Goal: Communication & Community: Answer question/provide support

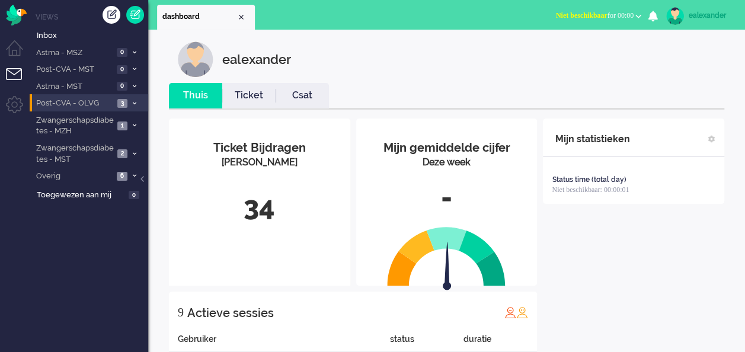
click at [138, 103] on span at bounding box center [134, 103] width 9 height 7
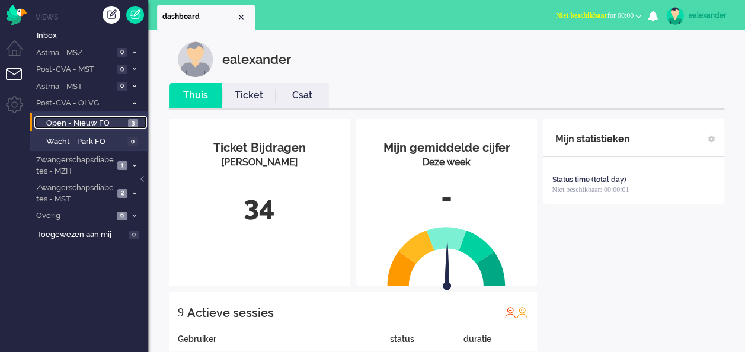
click at [133, 125] on span "3" at bounding box center [133, 123] width 10 height 9
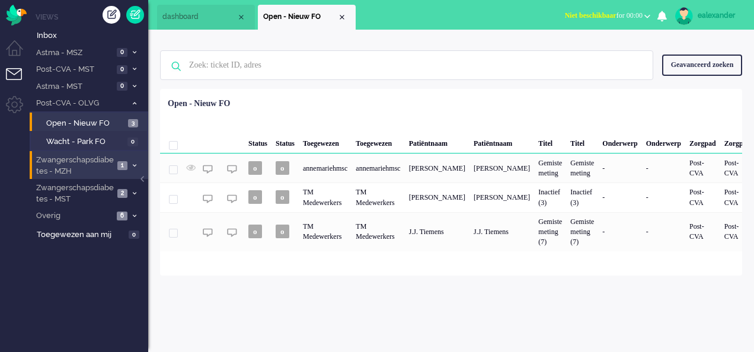
click at [129, 160] on li "Zwangerschapsdiabetes - MZH 1" at bounding box center [89, 165] width 119 height 28
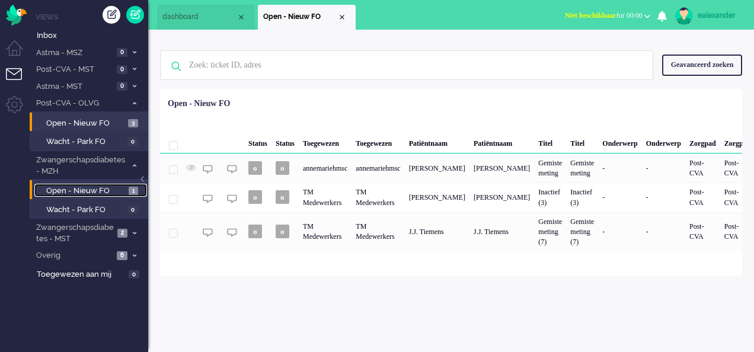
click at [129, 188] on span "1" at bounding box center [133, 191] width 9 height 9
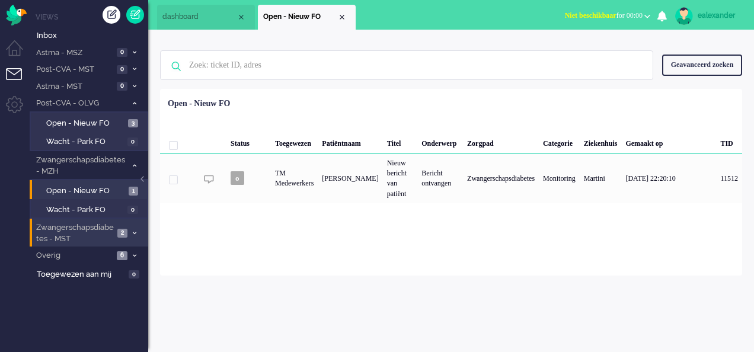
click at [133, 232] on icon at bounding box center [135, 233] width 4 height 4
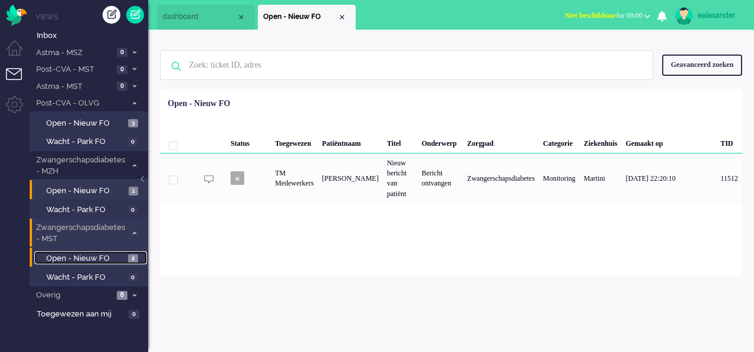
click at [113, 256] on span "Open - Nieuw FO" at bounding box center [85, 258] width 79 height 11
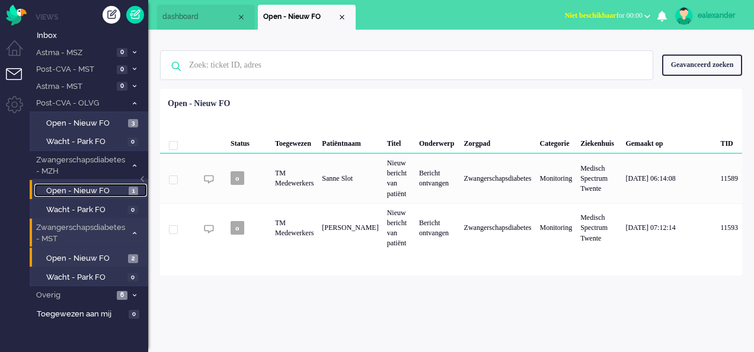
click at [125, 192] on span "Open - Nieuw FO" at bounding box center [85, 191] width 79 height 11
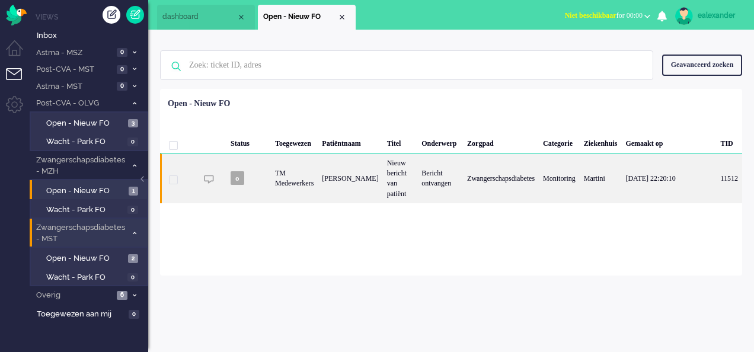
click at [487, 185] on div "Zwangerschapsdiabetes" at bounding box center [501, 179] width 76 height 50
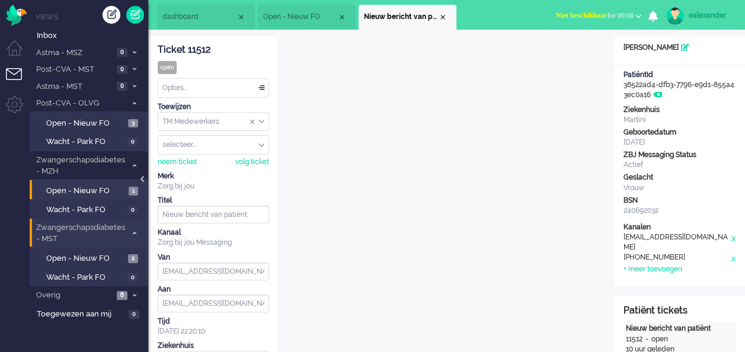
click at [142, 180] on div at bounding box center [144, 185] width 6 height 18
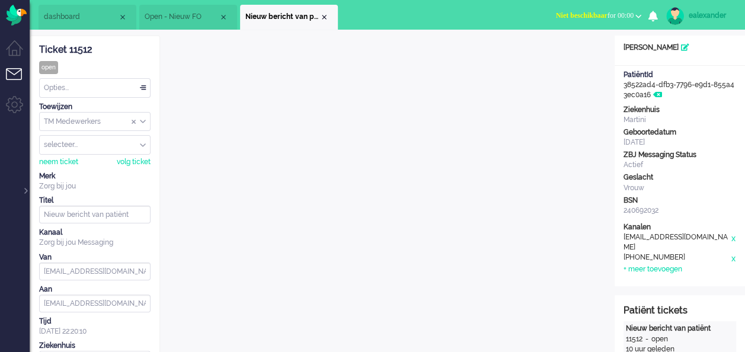
click at [144, 121] on div "TM Medewerkers" at bounding box center [95, 122] width 110 height 18
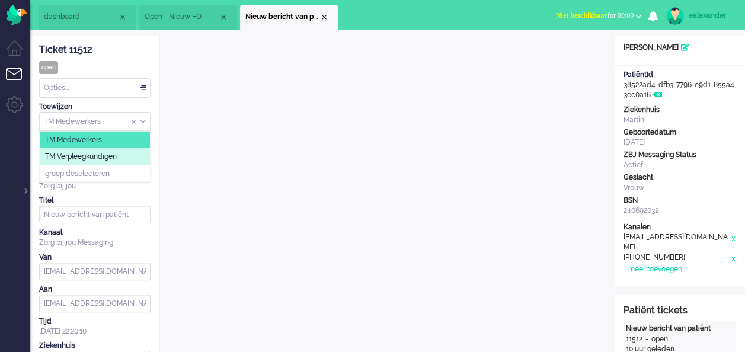
click at [139, 152] on li "TM Verpleegkundigen" at bounding box center [95, 156] width 110 height 17
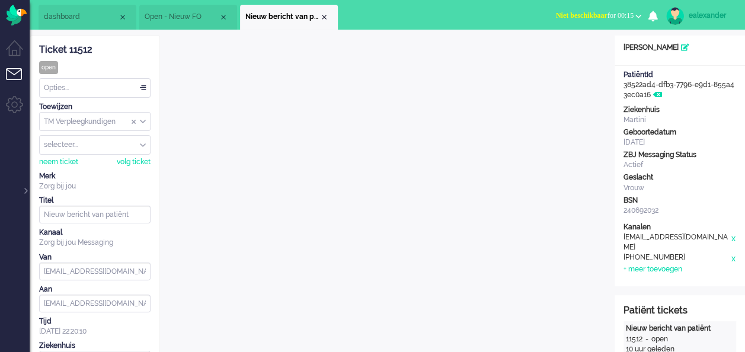
click at [633, 14] on button "Niet beschikbaar for 00:15" at bounding box center [599, 15] width 100 height 17
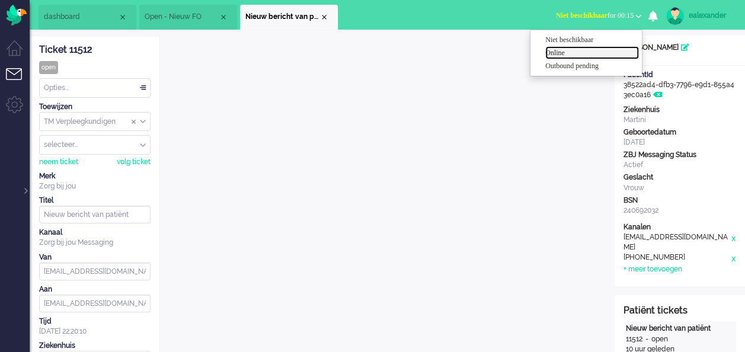
click at [593, 52] on label "Online" at bounding box center [593, 53] width 94 height 10
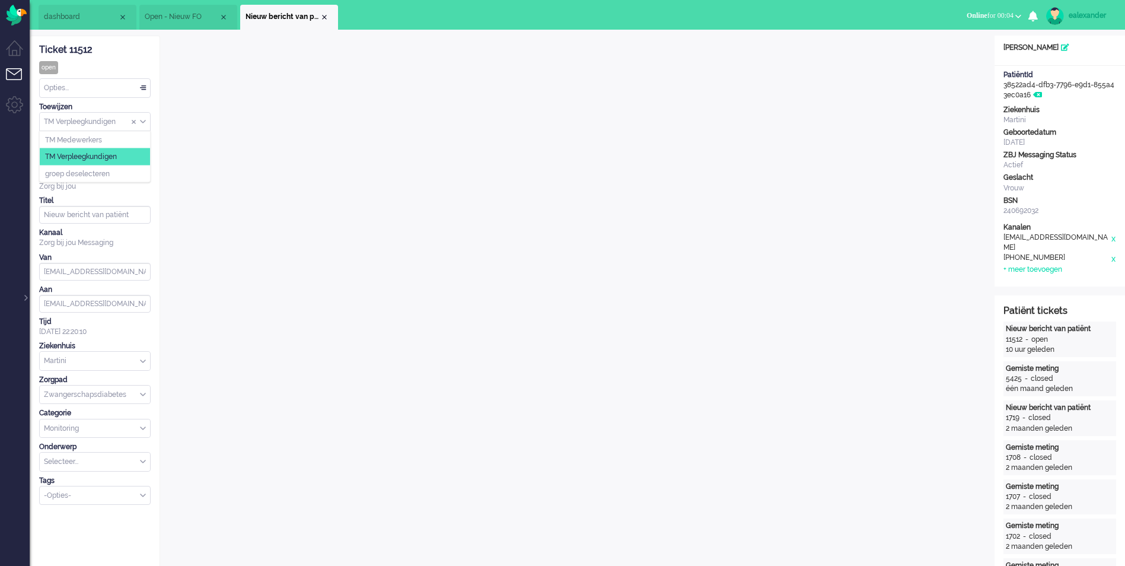
click at [142, 120] on div "TM Verpleegkundigen" at bounding box center [95, 122] width 110 height 18
click at [133, 155] on li "TM Verpleegkundigen" at bounding box center [95, 156] width 110 height 17
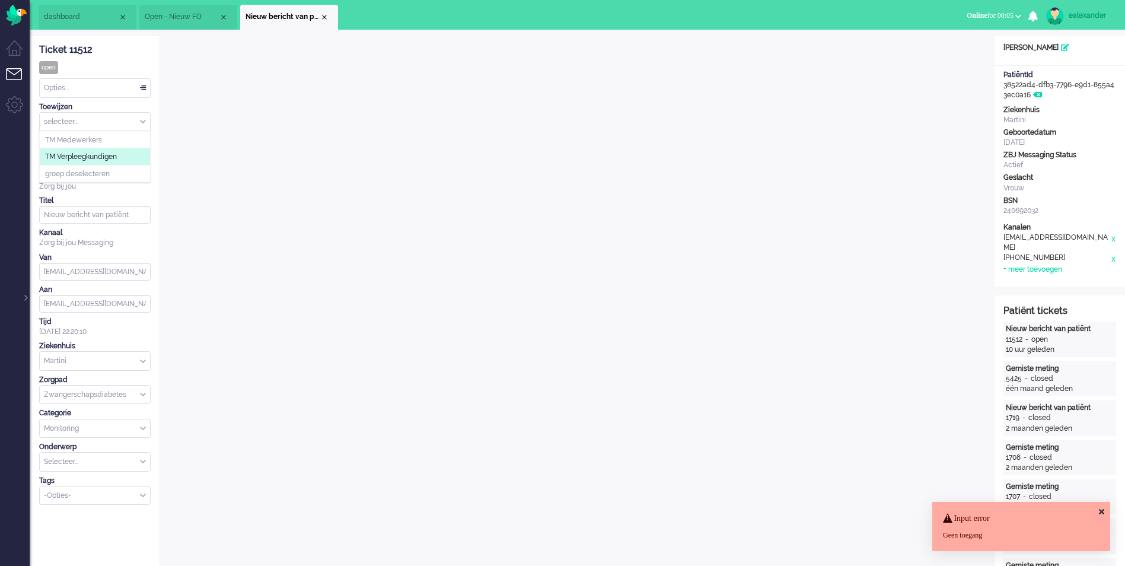
click at [330, 18] on li "Nieuw bericht van patiënt" at bounding box center [289, 17] width 98 height 25
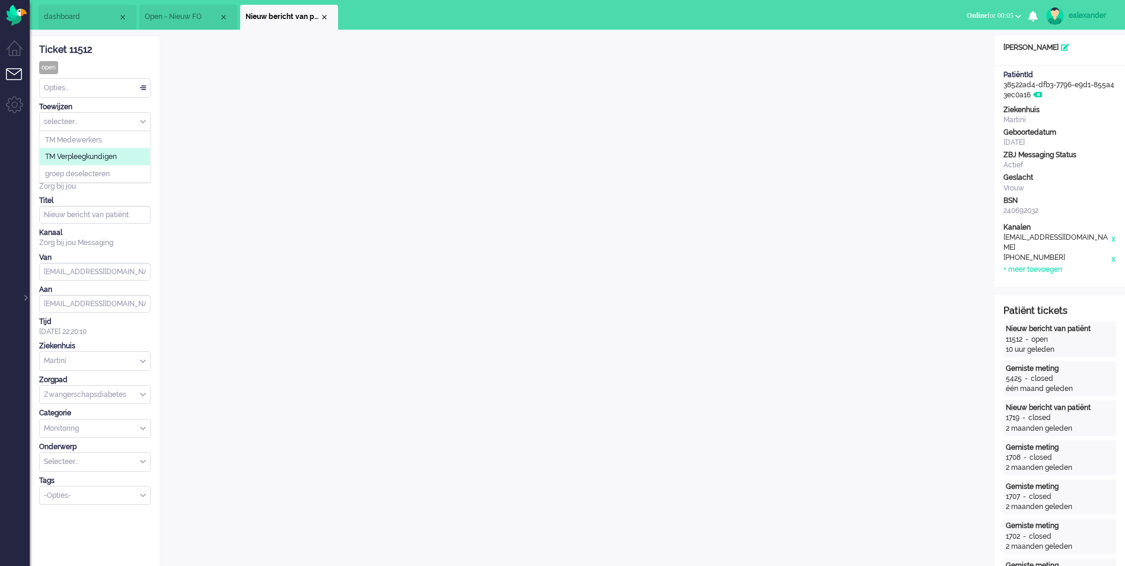
click at [321, 17] on div "Close tab" at bounding box center [324, 16] width 9 height 9
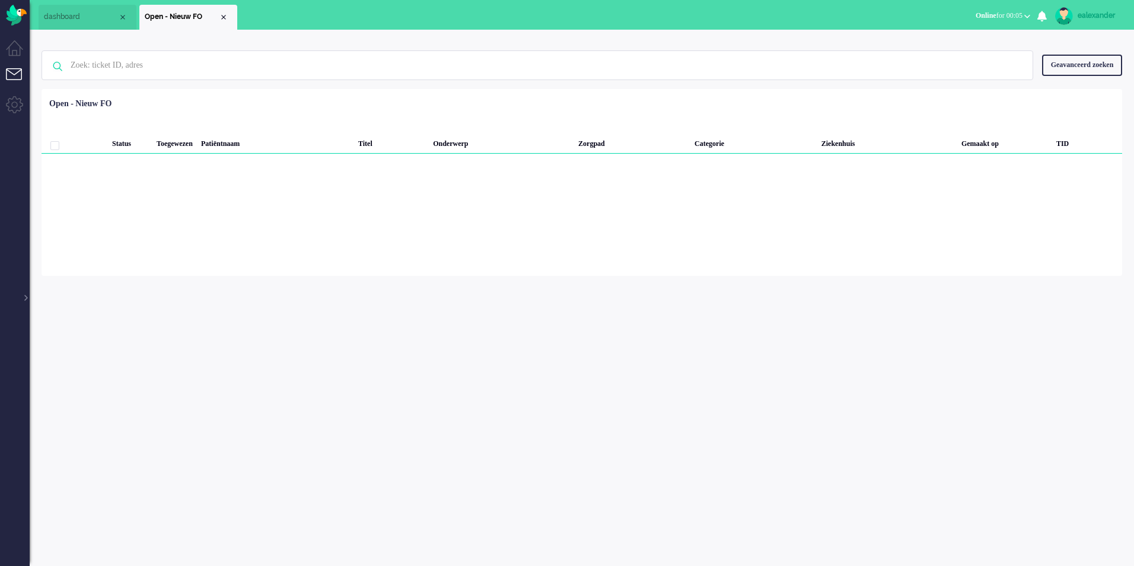
drag, startPoint x: 222, startPoint y: 18, endPoint x: 125, endPoint y: 22, distance: 97.3
click at [222, 18] on div "Close tab" at bounding box center [223, 16] width 9 height 9
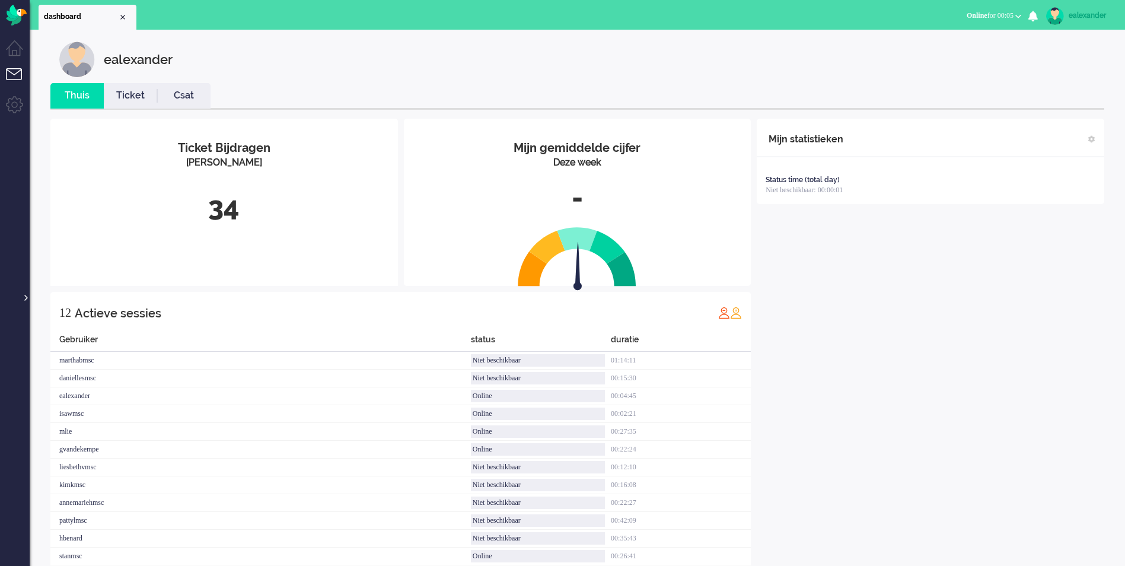
click at [24, 292] on div at bounding box center [25, 292] width 6 height 18
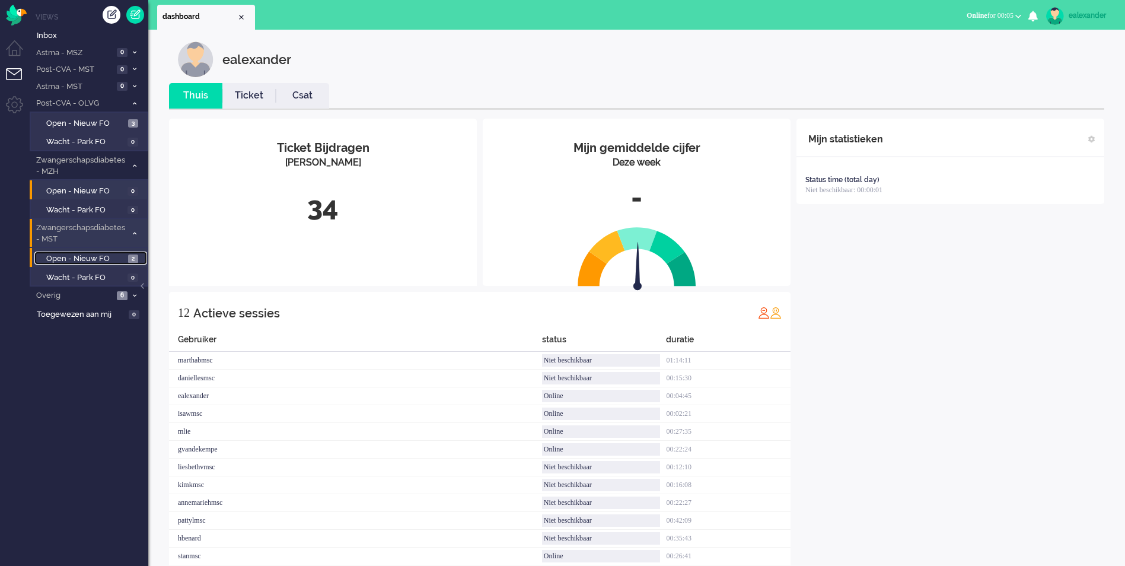
click at [125, 257] on span "Open - Nieuw FO" at bounding box center [85, 258] width 79 height 11
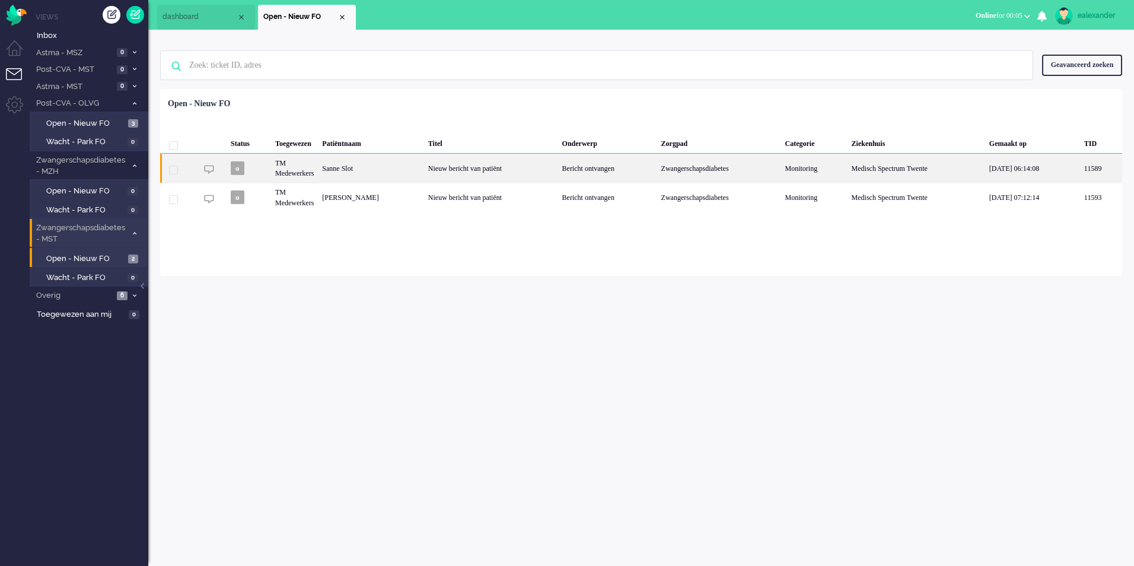
click at [572, 173] on div "Bericht ontvangen" at bounding box center [607, 168] width 99 height 29
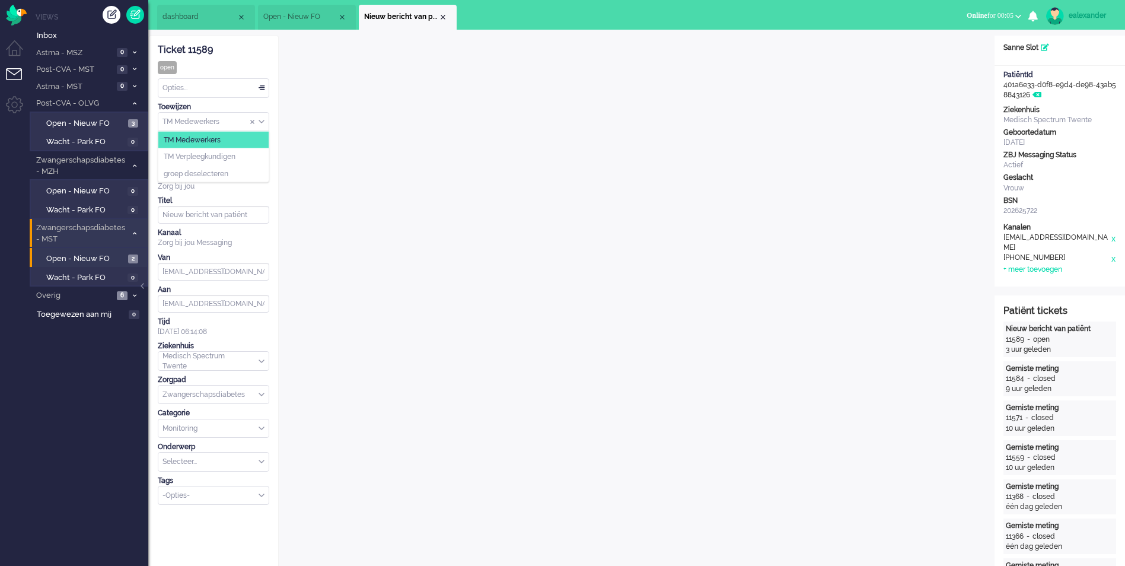
click at [263, 122] on div "TM Medewerkers" at bounding box center [213, 122] width 110 height 18
click at [256, 152] on li "TM Verpleegkundigen" at bounding box center [213, 156] width 110 height 17
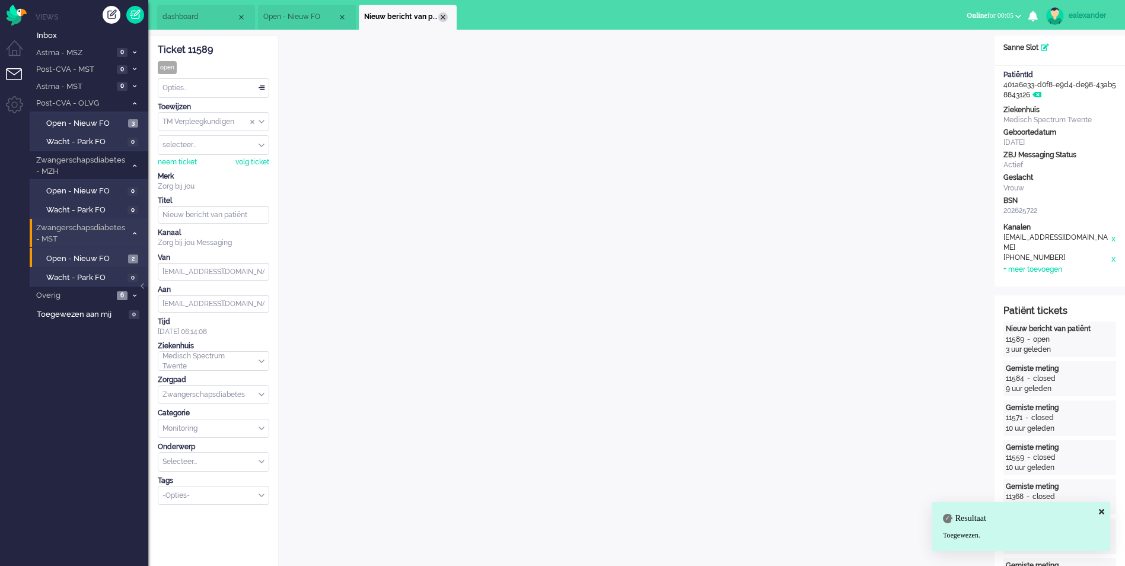
click at [445, 18] on div "Close tab" at bounding box center [442, 16] width 9 height 9
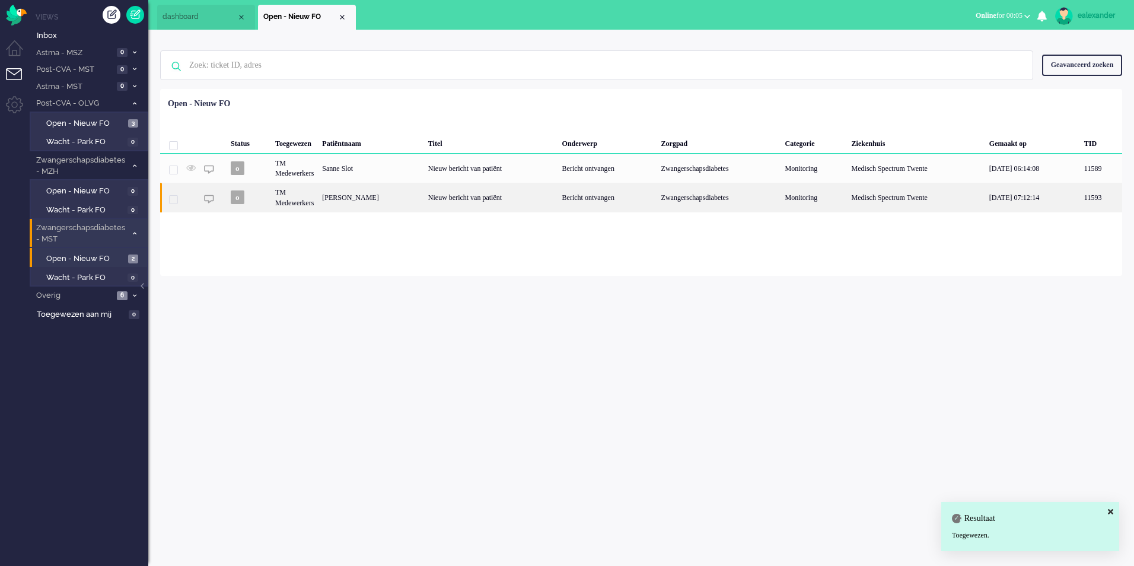
click at [490, 200] on div "Nieuw bericht van patiënt" at bounding box center [491, 197] width 134 height 29
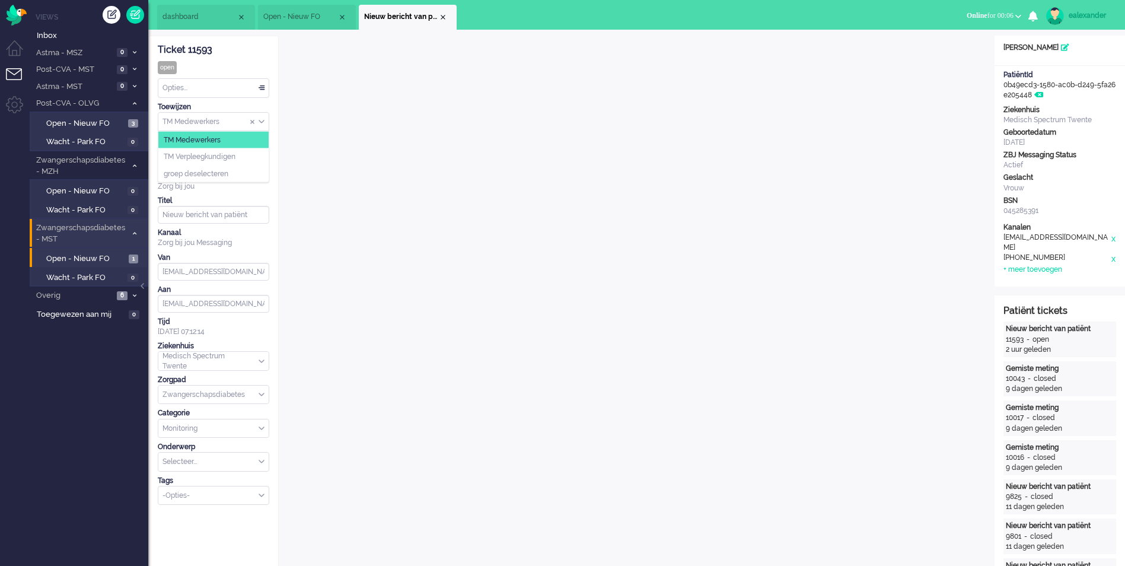
click at [263, 124] on div "TM Medewerkers" at bounding box center [213, 122] width 110 height 18
click at [262, 157] on li "TM Verpleegkundigen" at bounding box center [213, 156] width 110 height 17
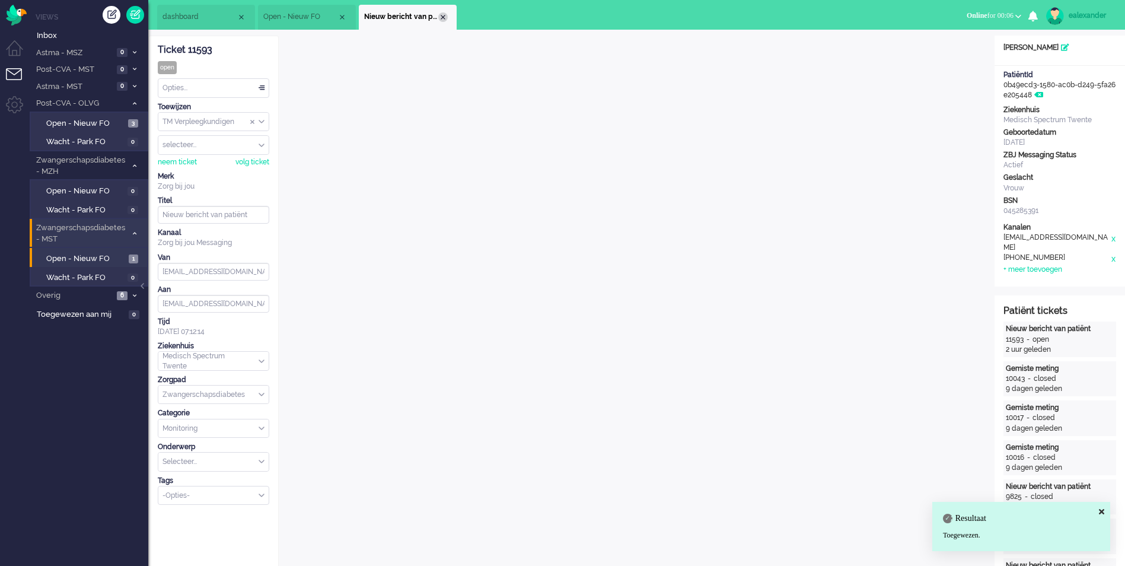
click at [441, 17] on div "Close tab" at bounding box center [442, 16] width 9 height 9
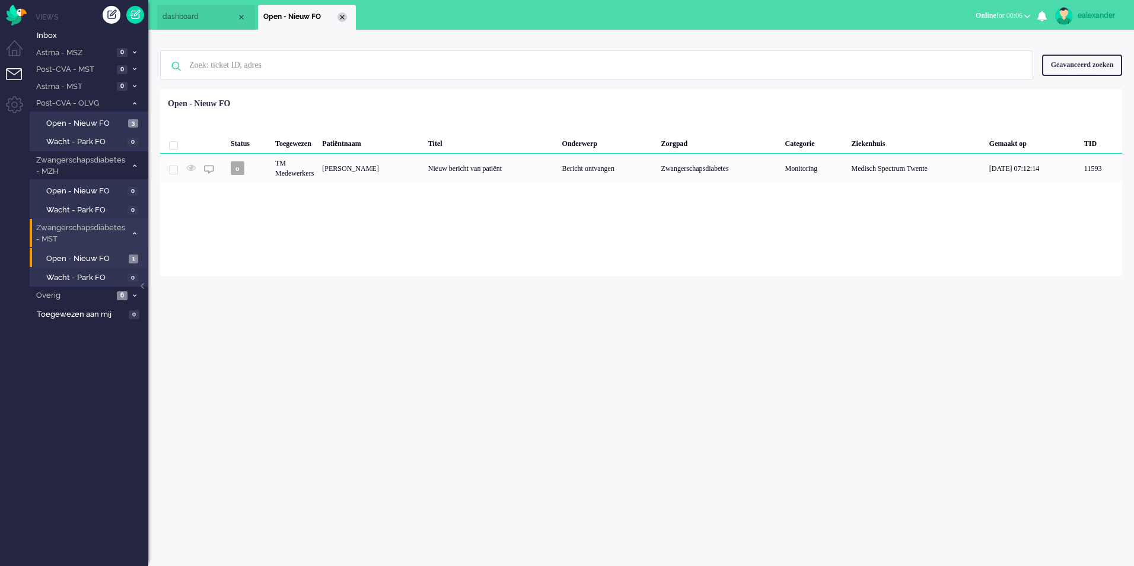
click at [342, 14] on div "Close tab" at bounding box center [341, 16] width 9 height 9
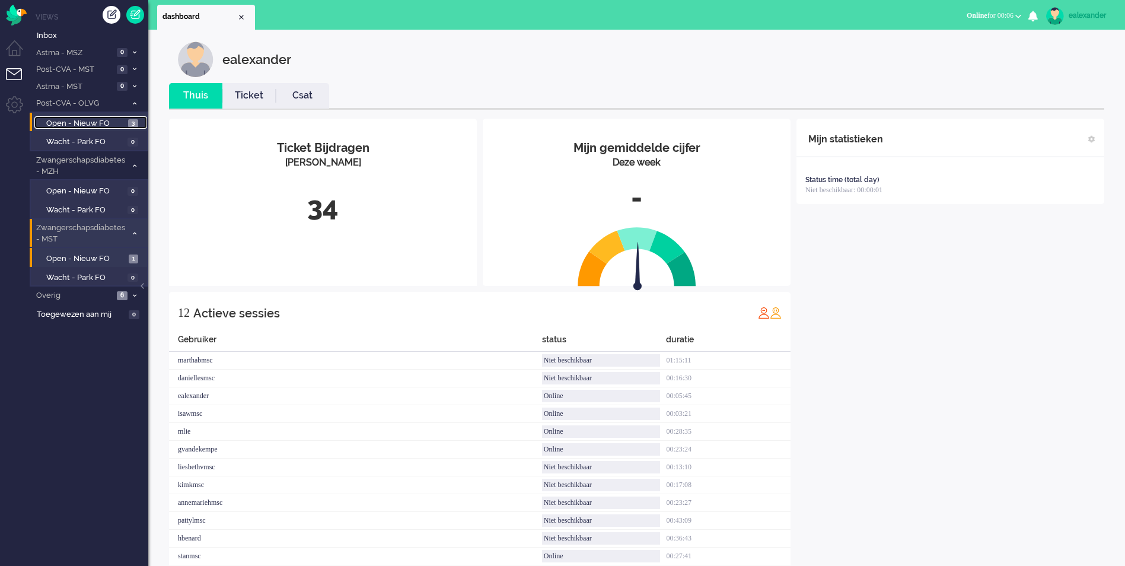
click at [130, 127] on span "3" at bounding box center [133, 123] width 10 height 9
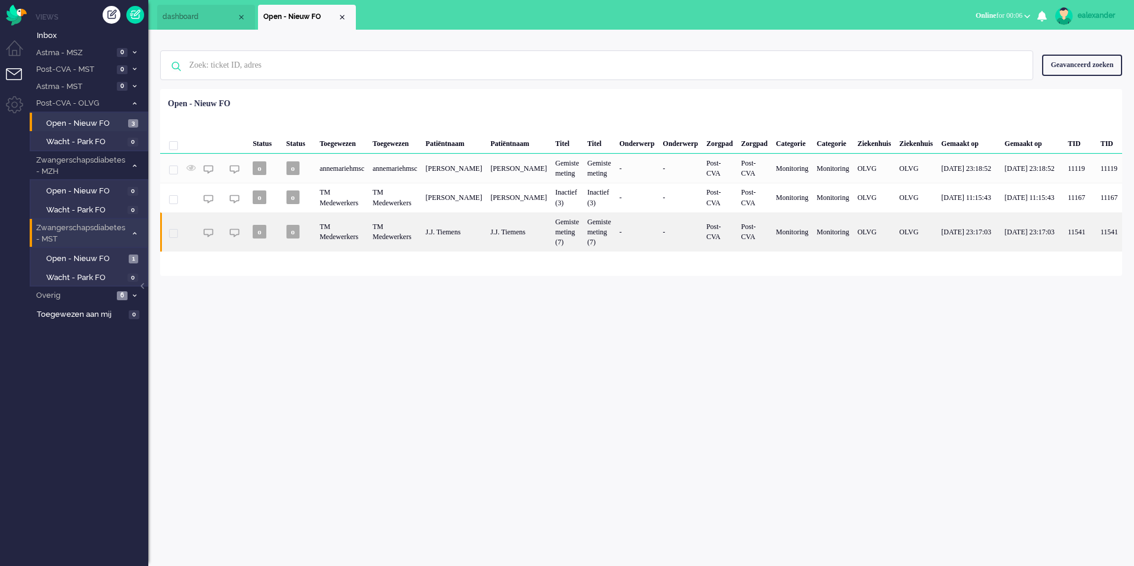
click at [576, 240] on div "Gemiste meting (7)" at bounding box center [567, 231] width 32 height 39
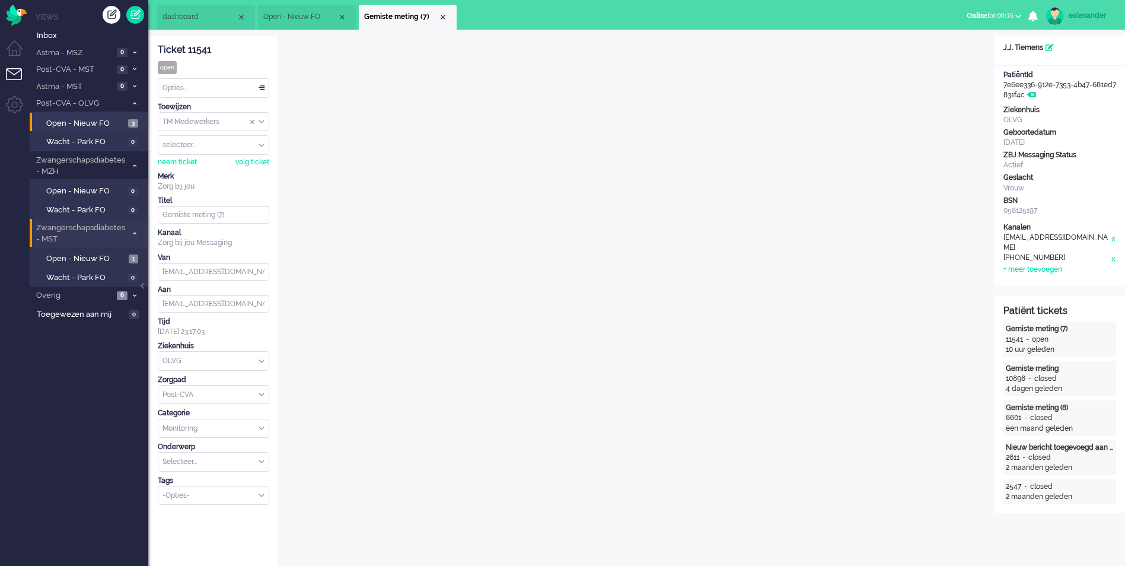
click at [442, 16] on div "Close tab" at bounding box center [442, 16] width 9 height 9
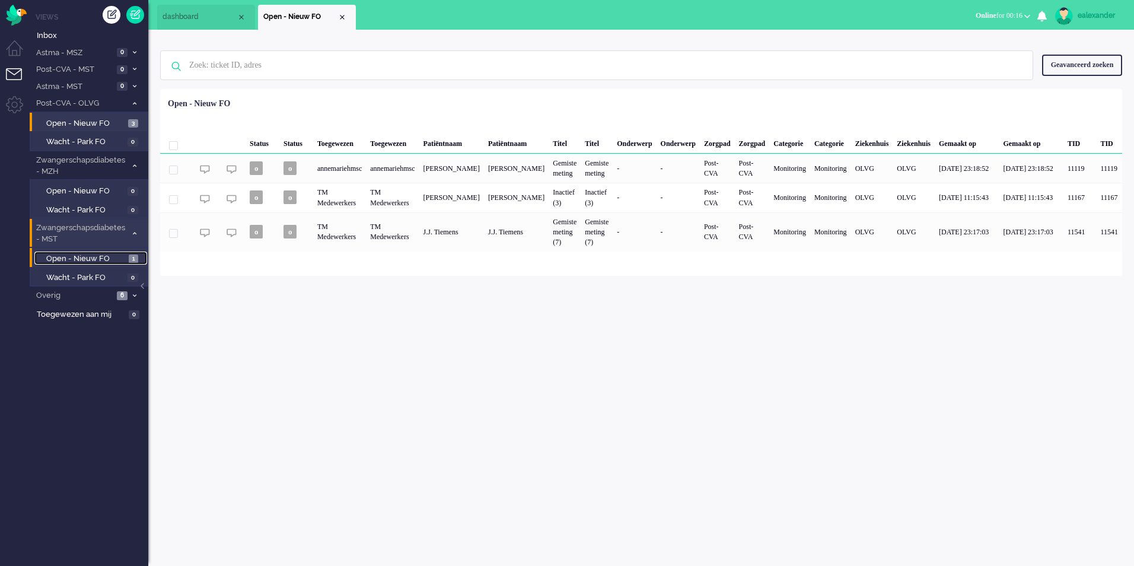
click at [118, 259] on span "Open - Nieuw FO" at bounding box center [85, 258] width 79 height 11
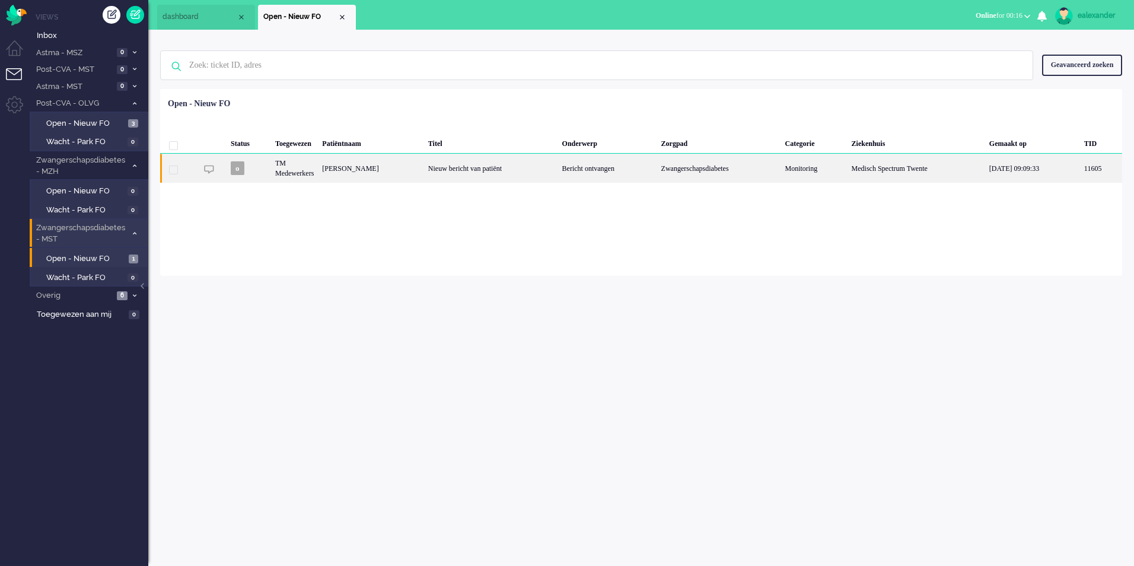
click at [700, 181] on div "Zwangerschapsdiabetes" at bounding box center [719, 168] width 124 height 29
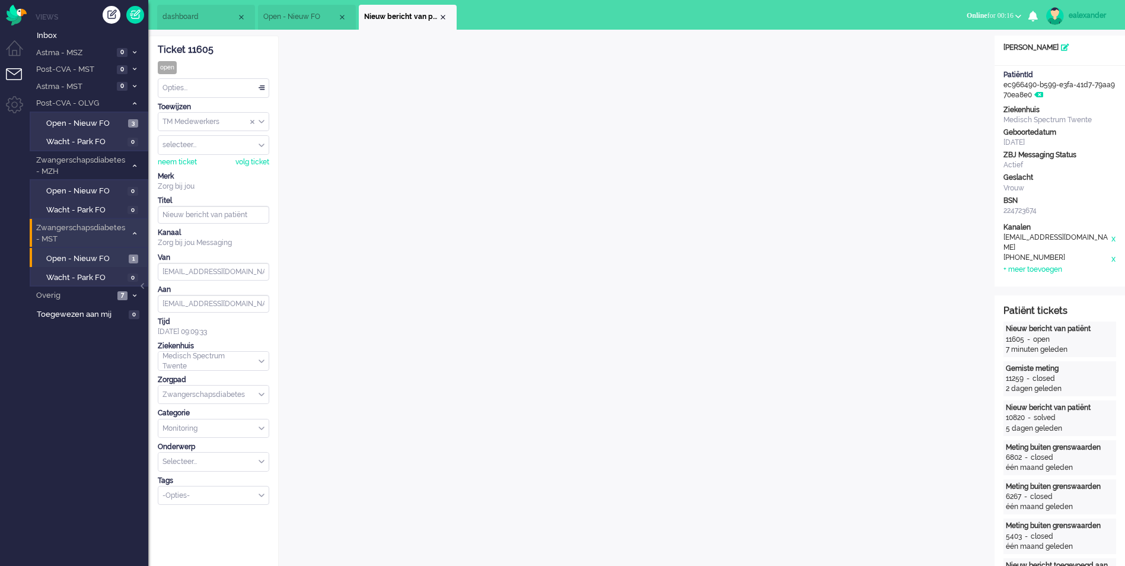
click at [255, 89] on div "Opties..." at bounding box center [213, 88] width 110 height 18
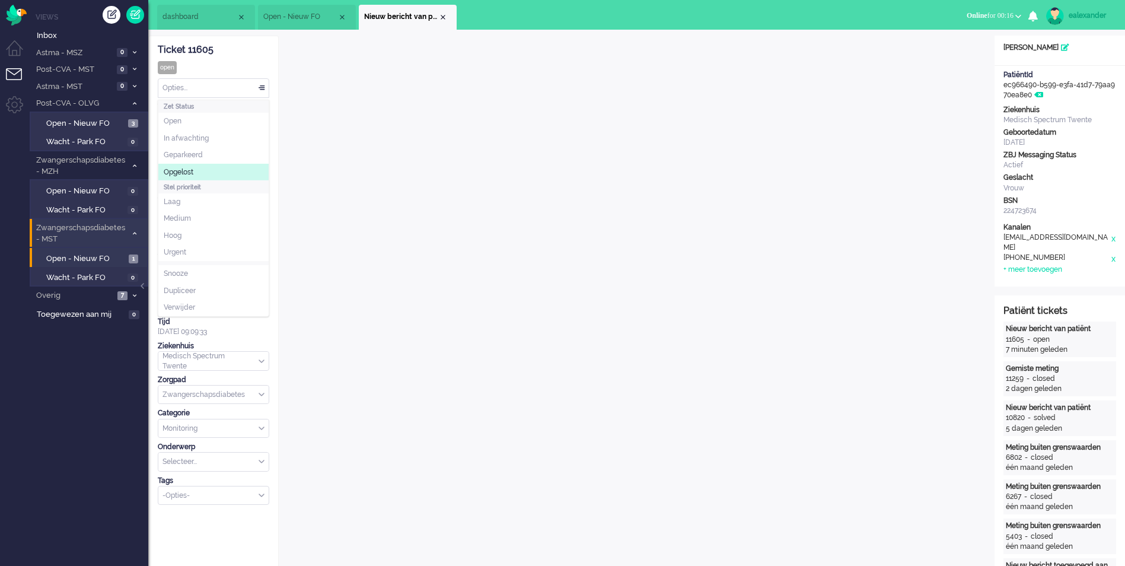
click at [202, 170] on li "Opgelost" at bounding box center [213, 172] width 110 height 17
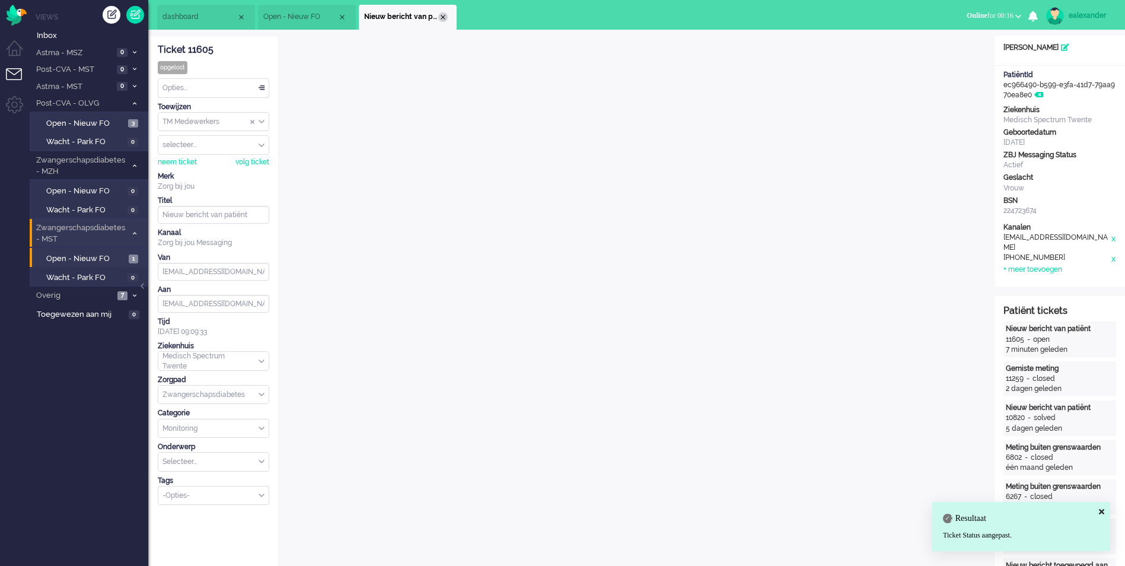
click at [444, 17] on div "Close tab" at bounding box center [442, 16] width 9 height 9
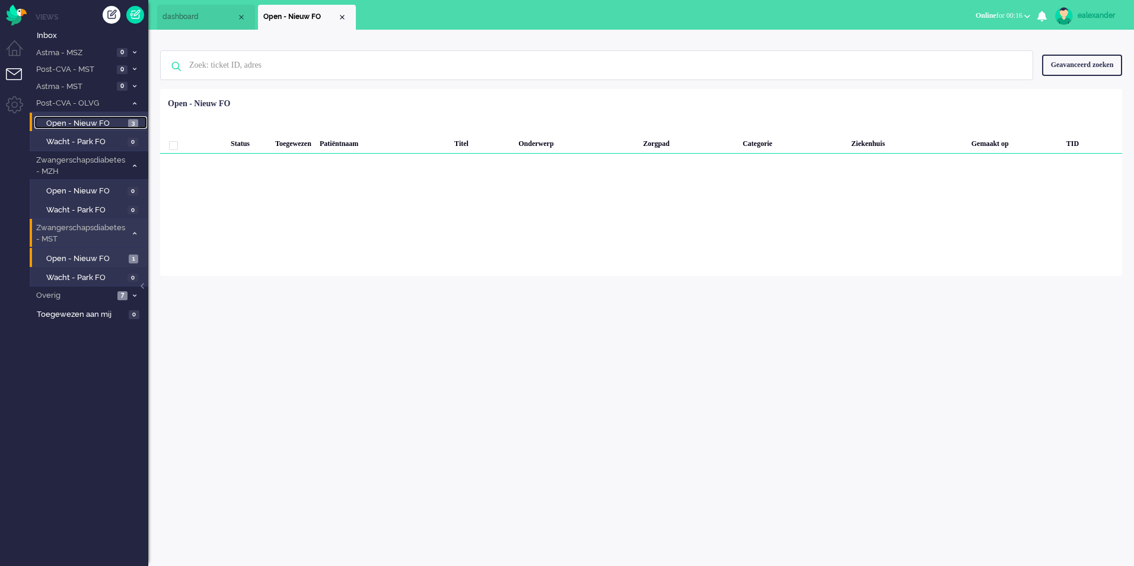
click at [123, 120] on span "Open - Nieuw FO" at bounding box center [85, 123] width 79 height 11
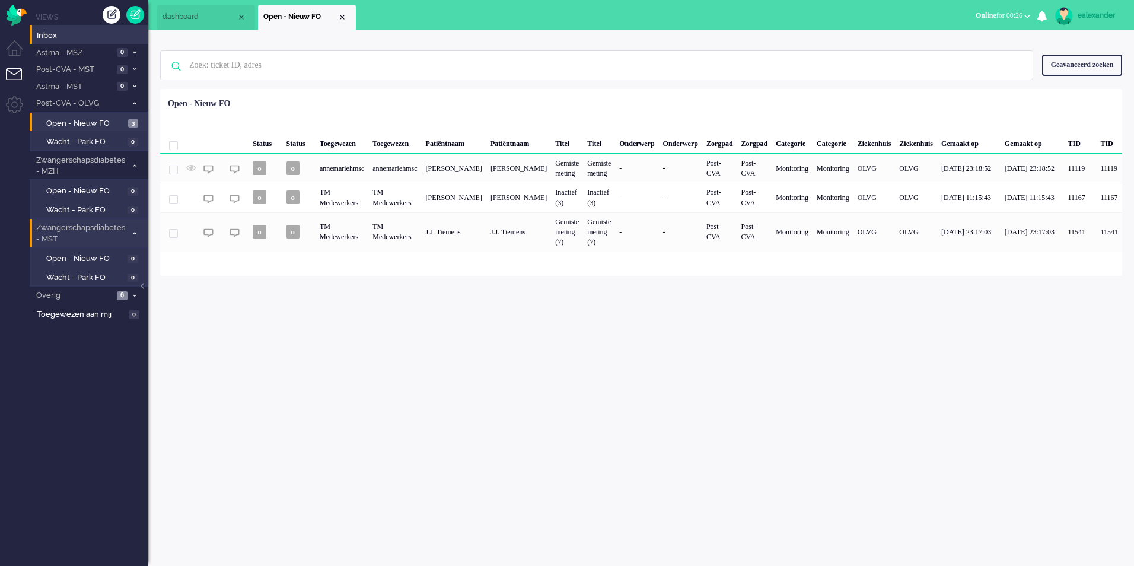
drag, startPoint x: 132, startPoint y: 18, endPoint x: 141, endPoint y: 31, distance: 15.8
click at [132, 18] on link at bounding box center [135, 15] width 18 height 18
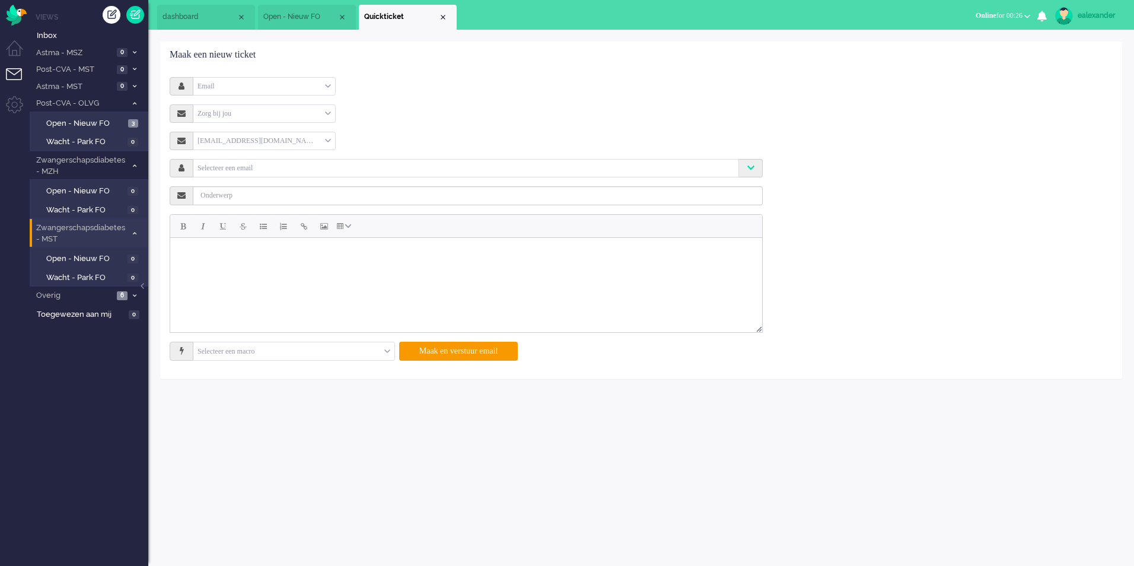
click at [313, 86] on div "Email" at bounding box center [264, 86] width 142 height 18
click at [292, 117] on li "Telefoon" at bounding box center [264, 121] width 142 height 17
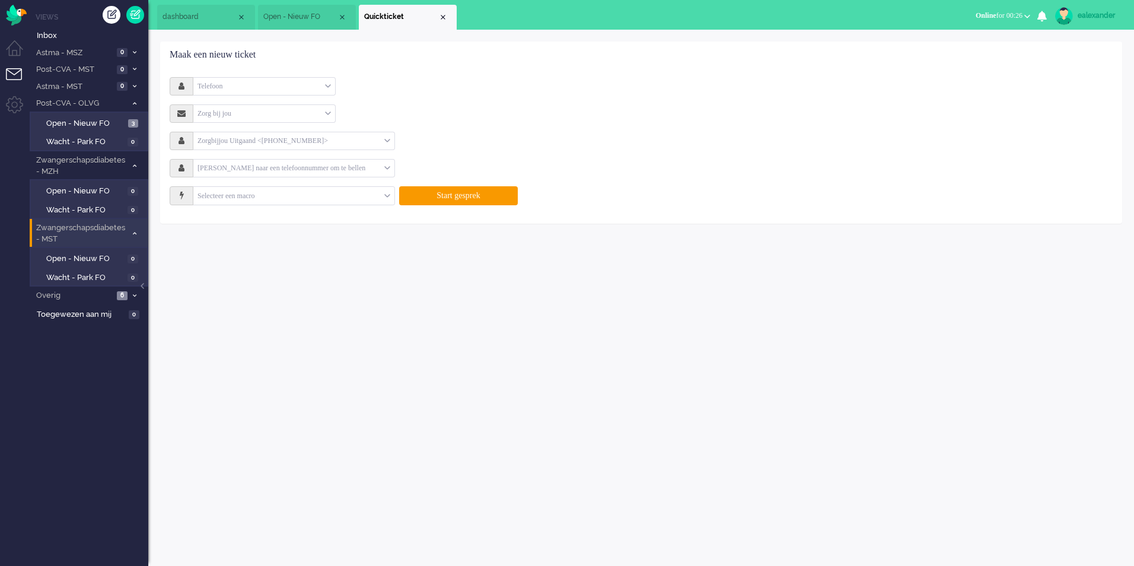
click at [230, 168] on input "text" at bounding box center [288, 168] width 191 height 14
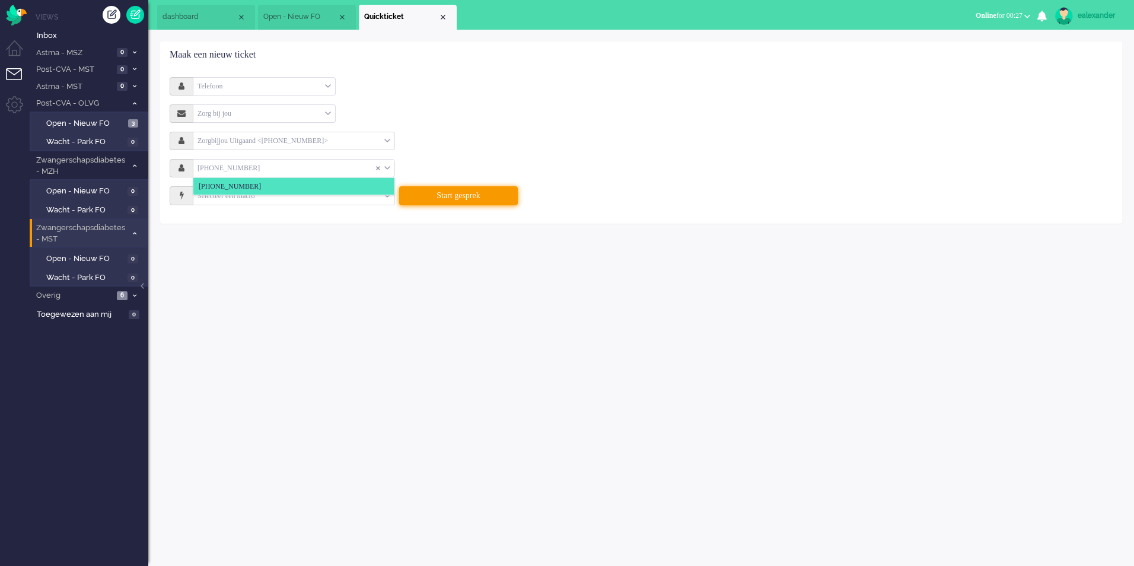
type input "[PHONE_NUMBER]"
click at [474, 199] on button "Start gesprek" at bounding box center [458, 195] width 119 height 19
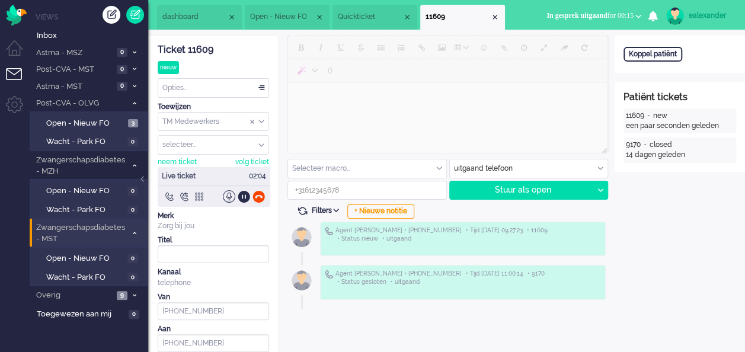
type input "[PHONE_NUMBER]"
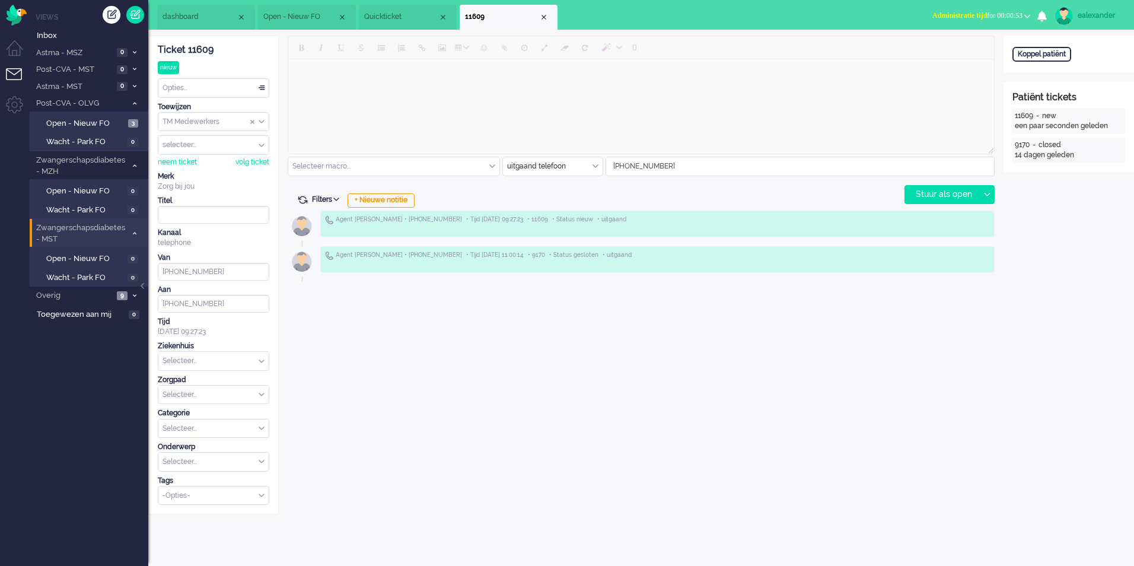
click at [745, 9] on button "Administratie tijd for 00:00:53" at bounding box center [981, 15] width 112 height 17
click at [745, 53] on label "Online" at bounding box center [981, 53] width 94 height 10
click at [260, 91] on div "Opties..." at bounding box center [213, 88] width 110 height 18
click at [225, 170] on li "Opgelost" at bounding box center [213, 172] width 110 height 17
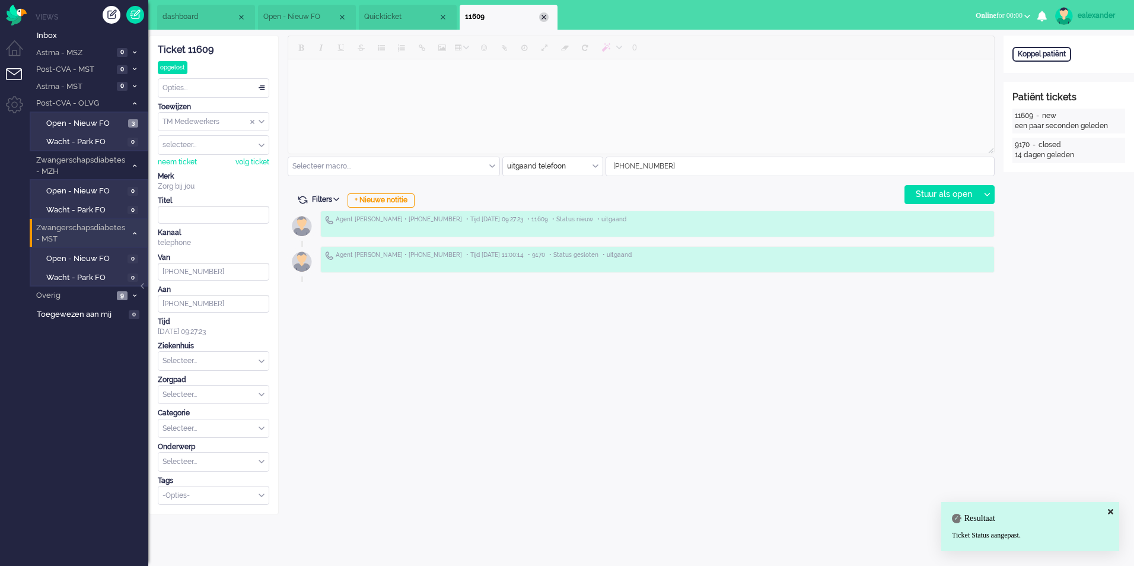
click at [544, 20] on div "Close tab" at bounding box center [543, 16] width 9 height 9
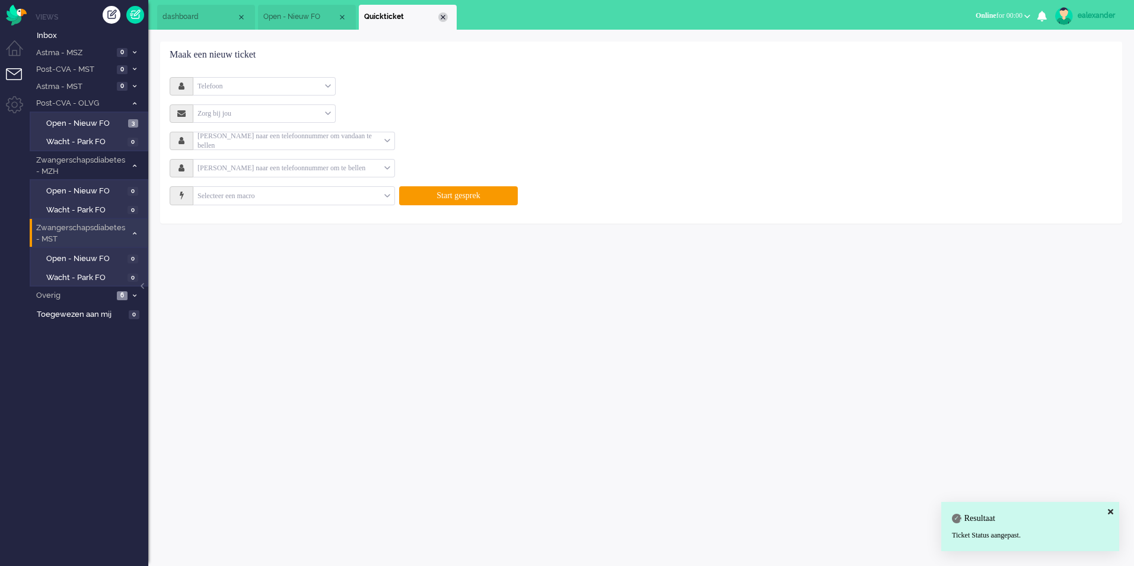
click at [439, 17] on div "Close tab" at bounding box center [442, 16] width 9 height 9
